Goal: Find contact information: Find contact information

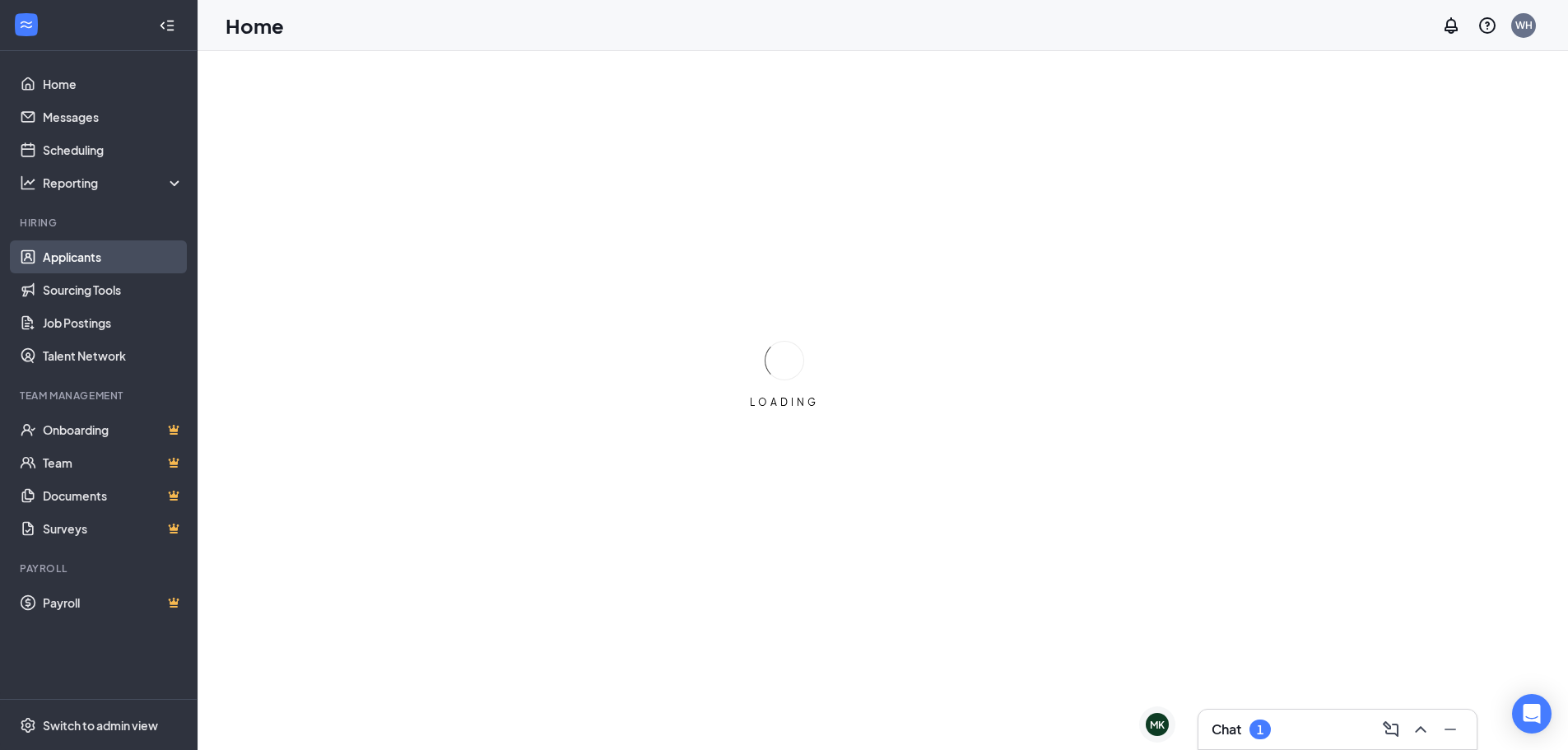
click at [131, 260] on link "Applicants" at bounding box center [113, 256] width 141 height 33
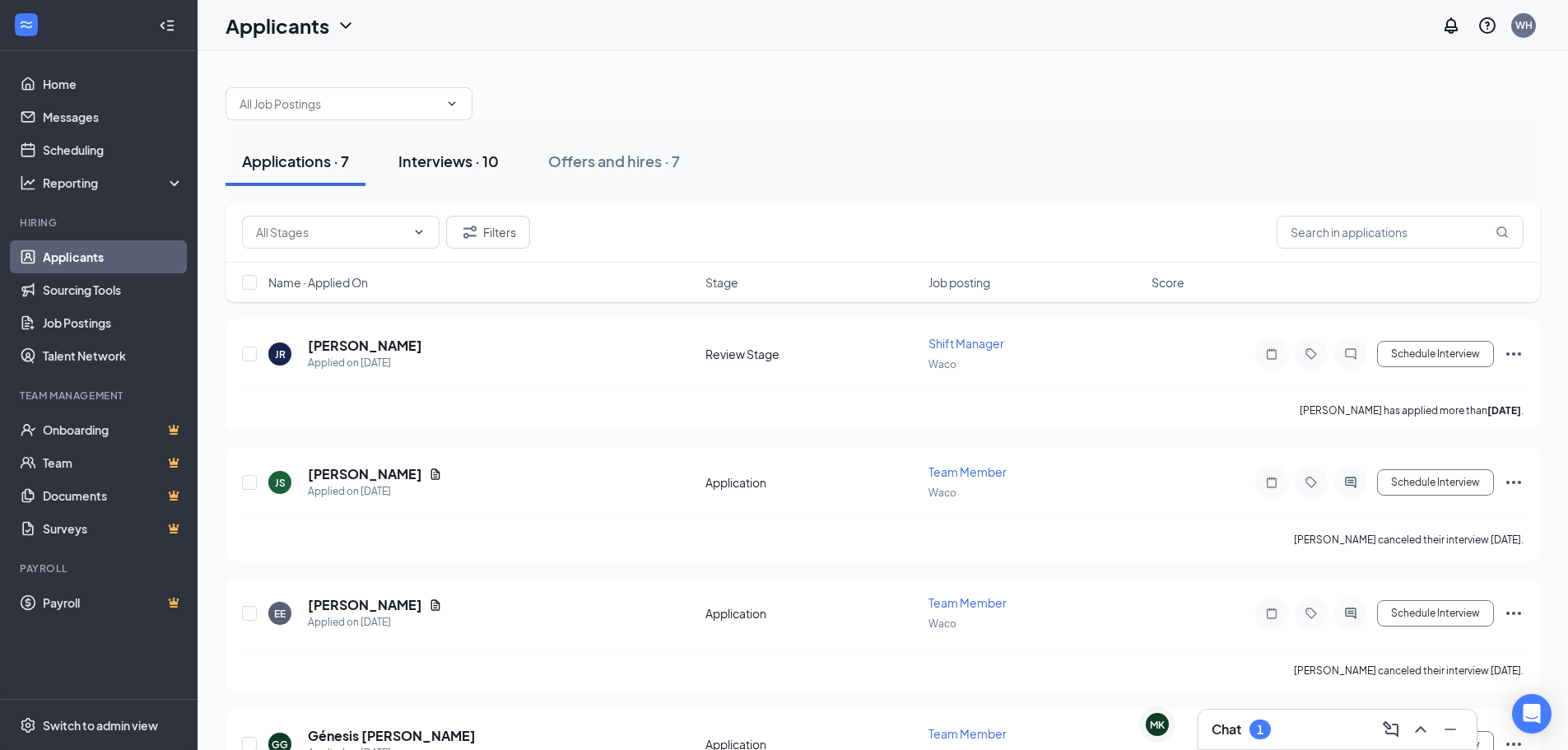
click at [453, 162] on div "Interviews · 10" at bounding box center [449, 161] width 101 height 20
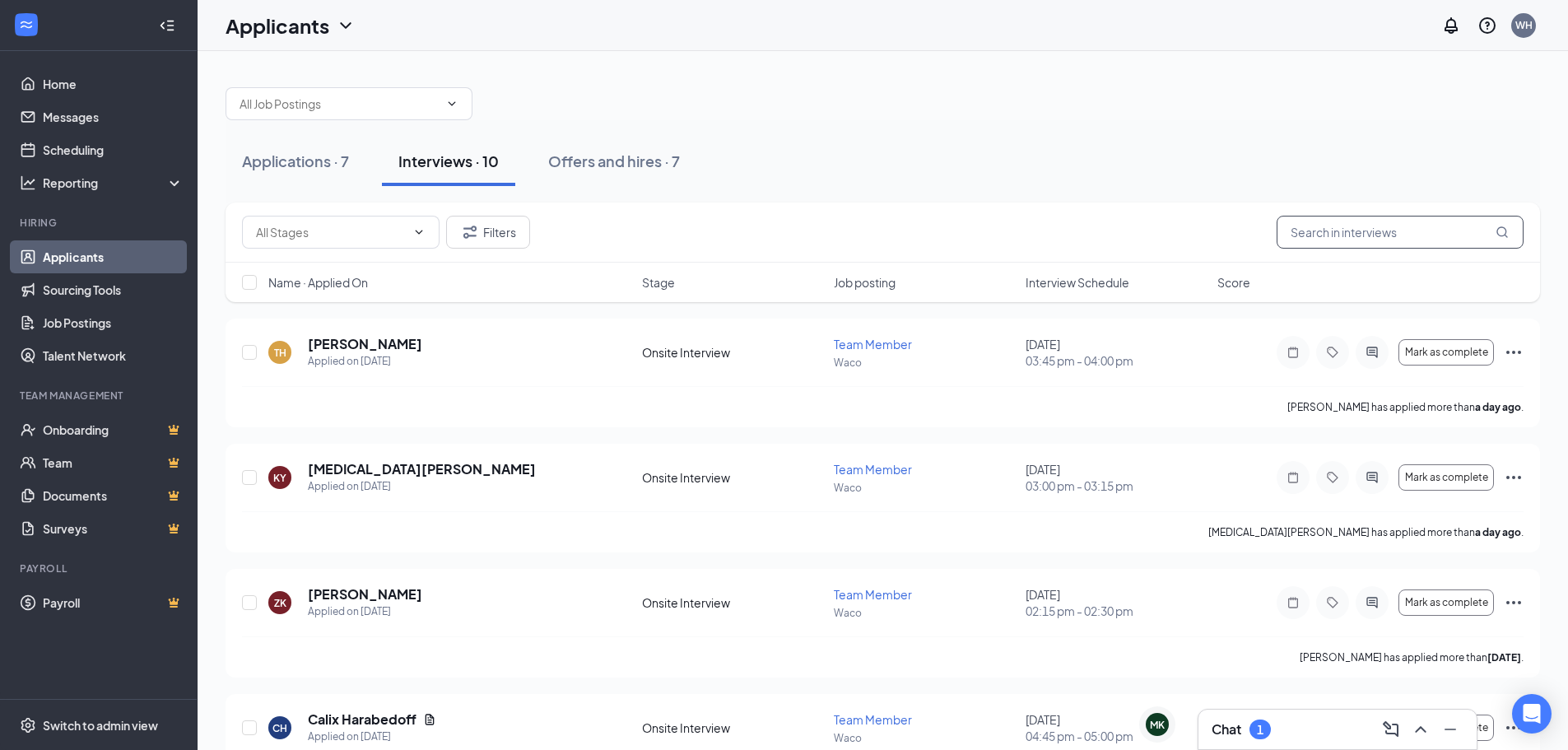
click at [1395, 232] on input "text" at bounding box center [1399, 232] width 247 height 33
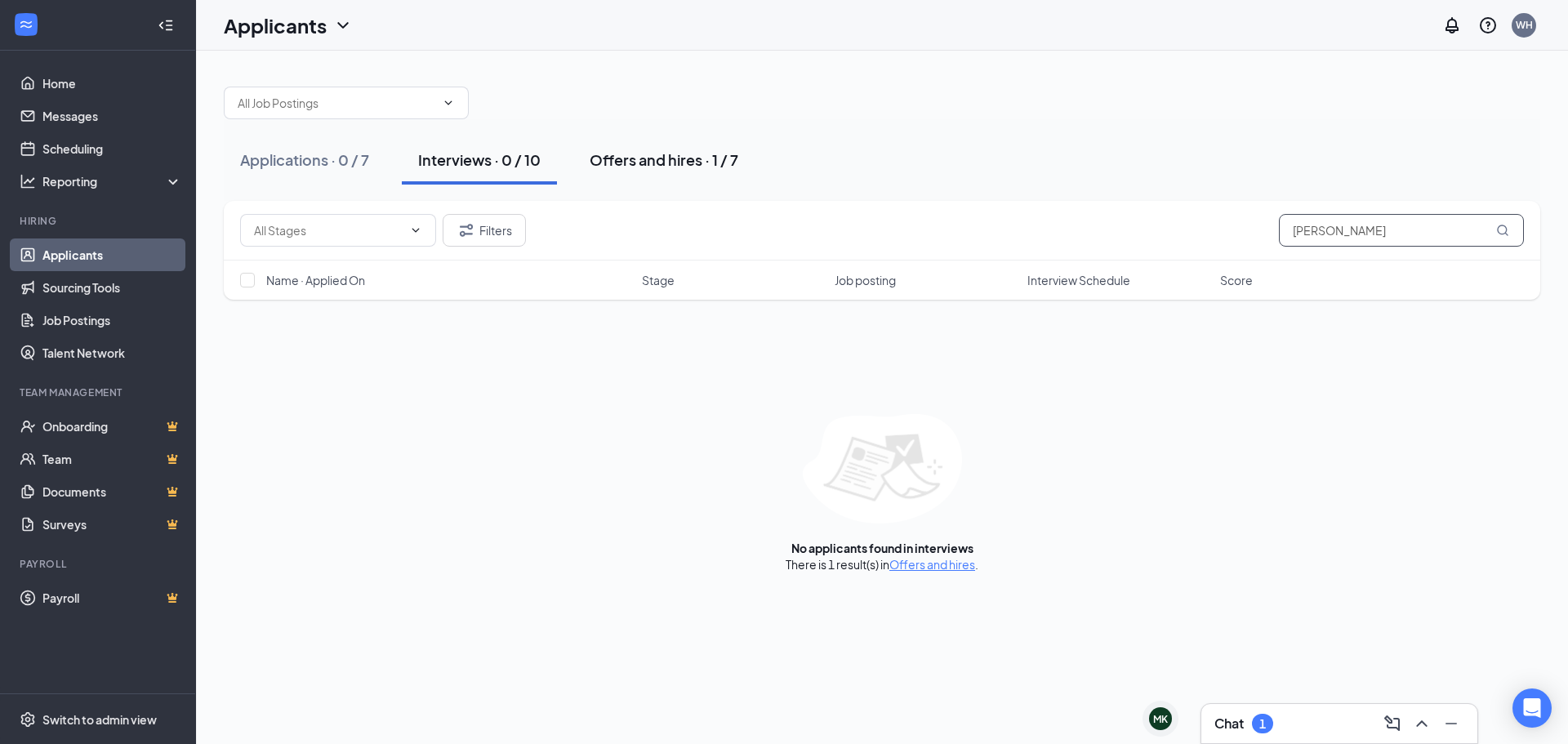
type input "[PERSON_NAME]"
click at [676, 156] on div "Offers and hires · 1 / 7" at bounding box center [663, 160] width 149 height 20
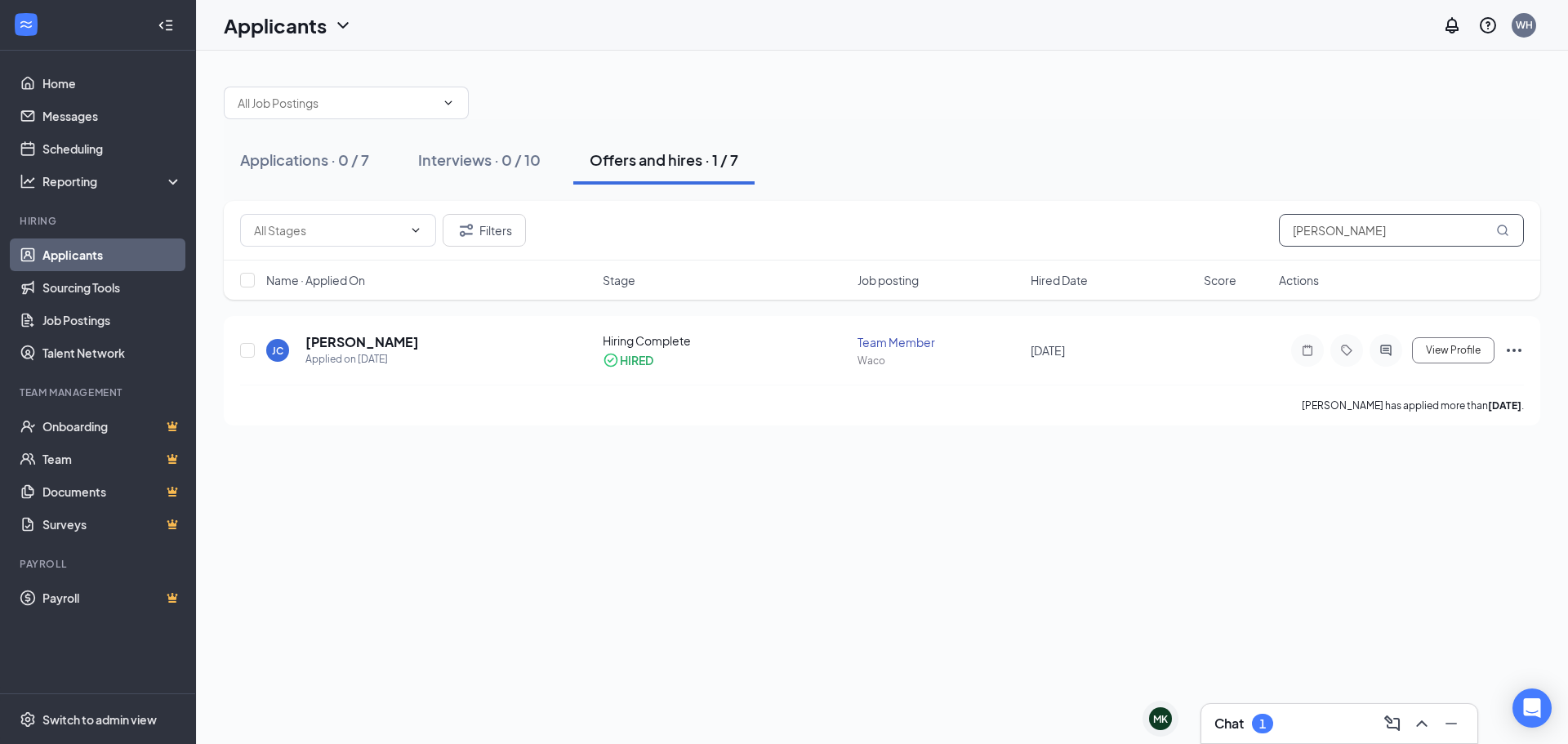
drag, startPoint x: 1396, startPoint y: 236, endPoint x: 1272, endPoint y: 250, distance: 124.8
click at [1272, 250] on div "Filters [PERSON_NAME]" at bounding box center [881, 230] width 1317 height 60
type input "demont"
click at [396, 334] on h5 "[PERSON_NAME]" at bounding box center [362, 342] width 114 height 18
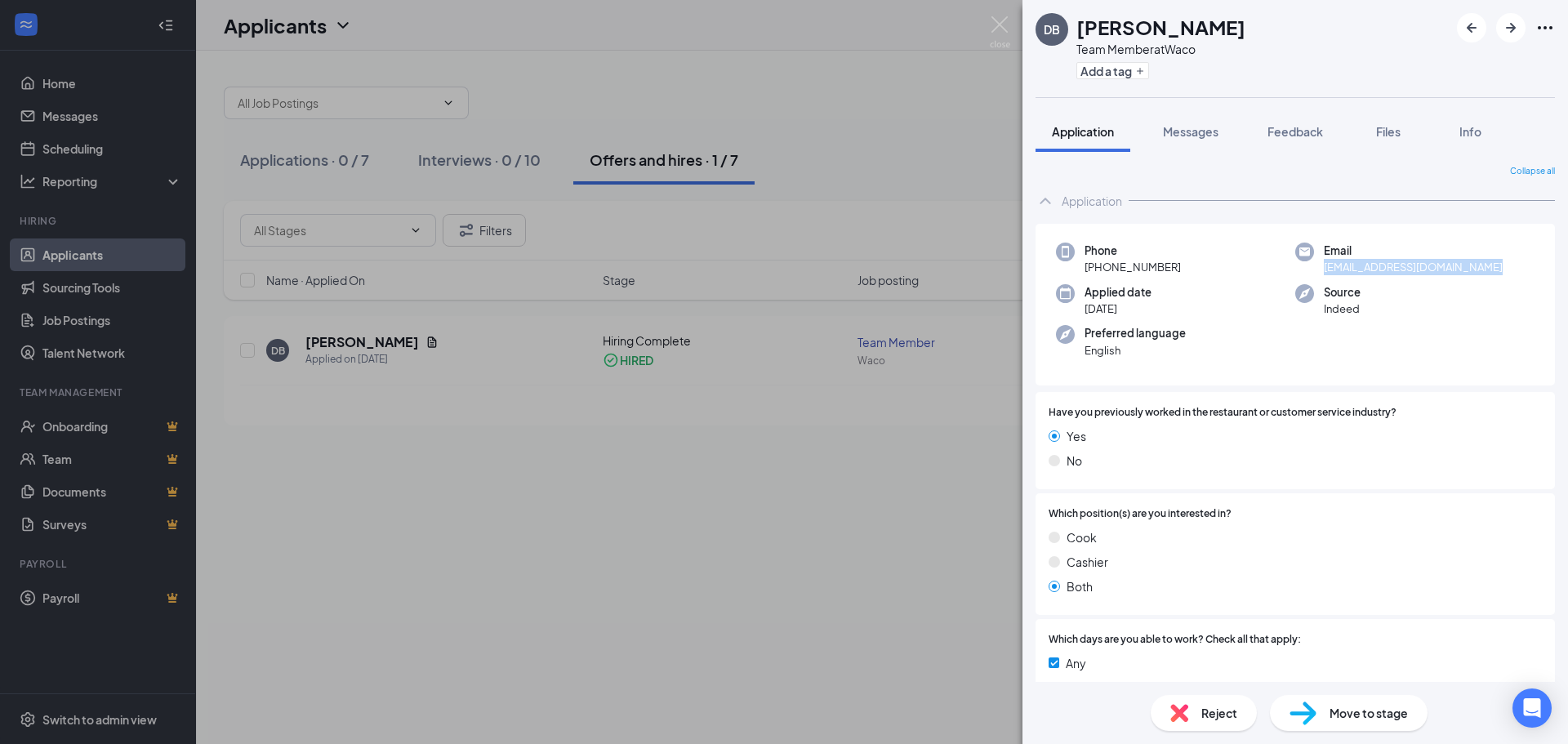
drag, startPoint x: 1497, startPoint y: 266, endPoint x: 1308, endPoint y: 273, distance: 189.1
click at [1308, 273] on div "Email [EMAIL_ADDRESS][DOMAIN_NAME]" at bounding box center [1415, 260] width 239 height 33
copy span "[EMAIL_ADDRESS][DOMAIN_NAME]"
click at [999, 18] on img at bounding box center [1000, 32] width 20 height 31
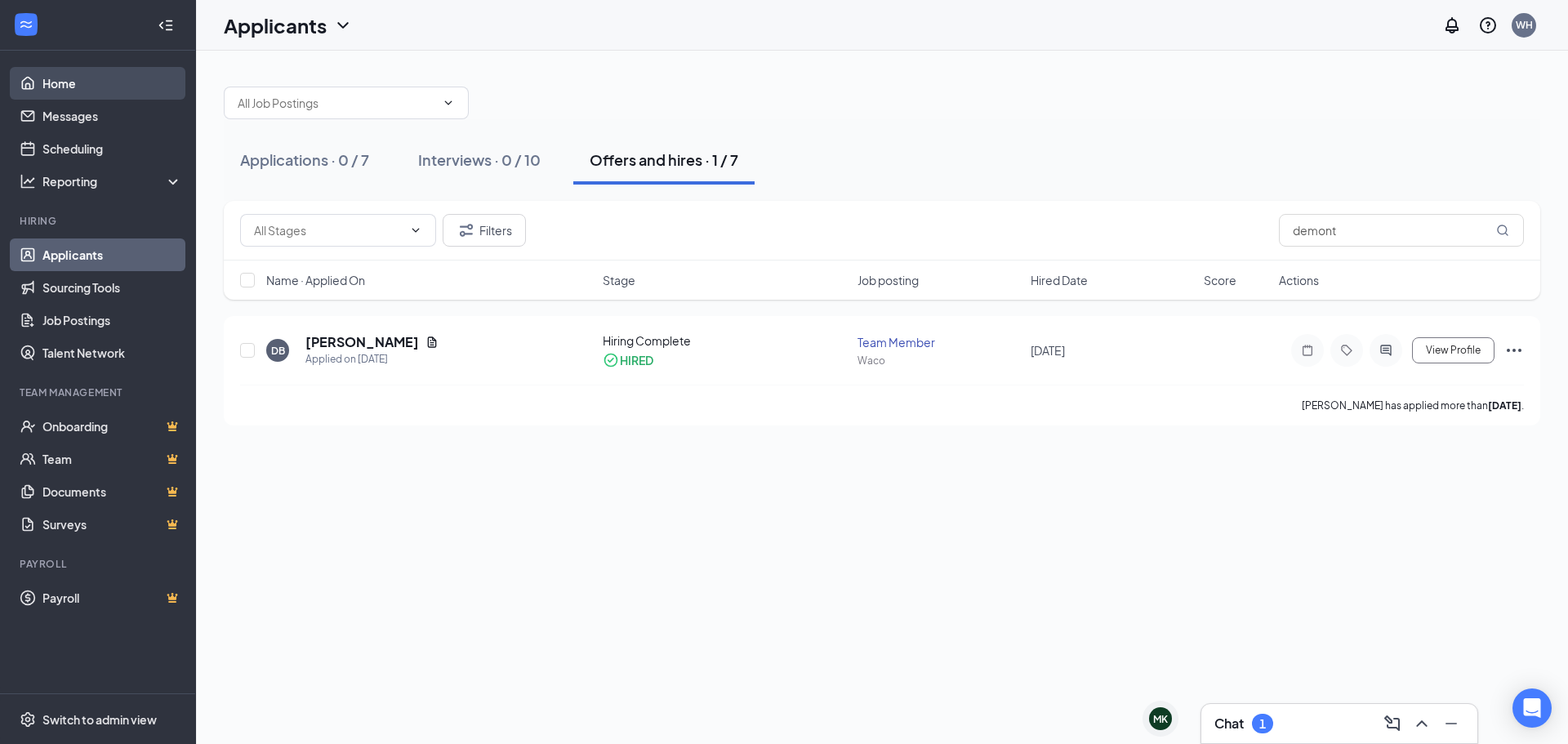
click at [133, 77] on link "Home" at bounding box center [112, 82] width 140 height 32
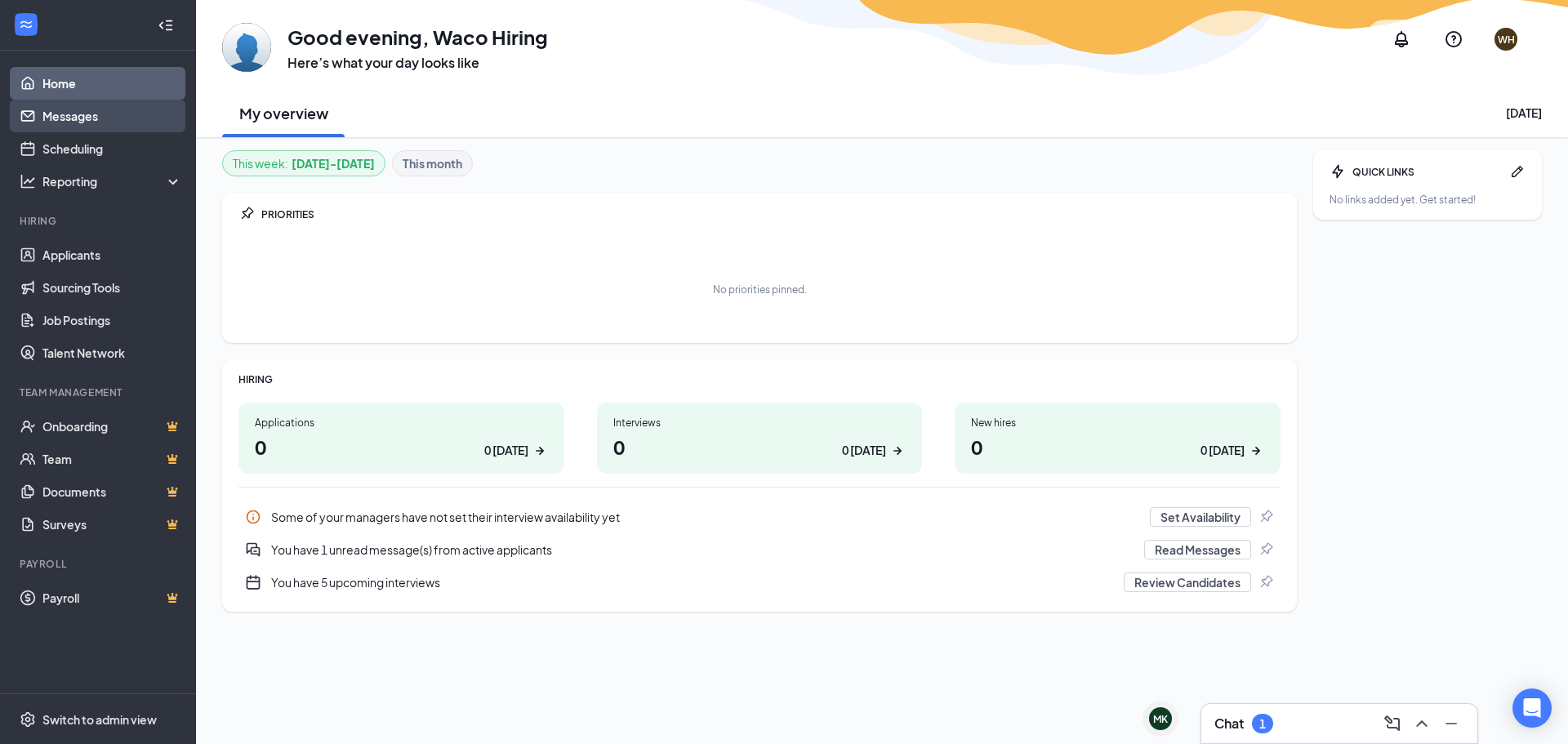
click at [125, 113] on link "Messages" at bounding box center [112, 116] width 140 height 32
